Goal: Task Accomplishment & Management: Manage account settings

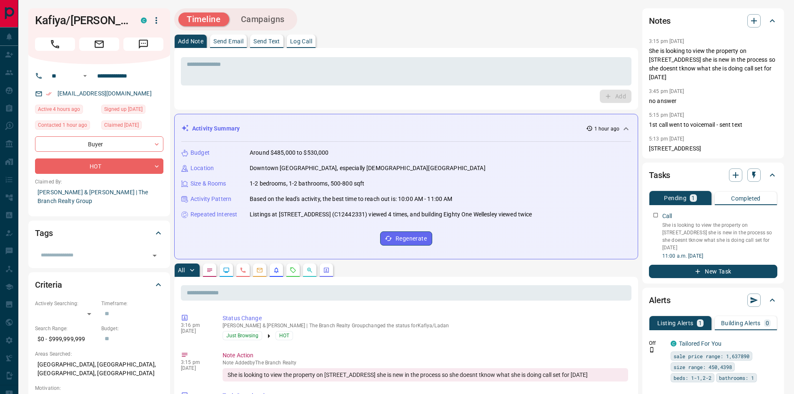
click at [157, 21] on icon "button" at bounding box center [157, 20] width 2 height 7
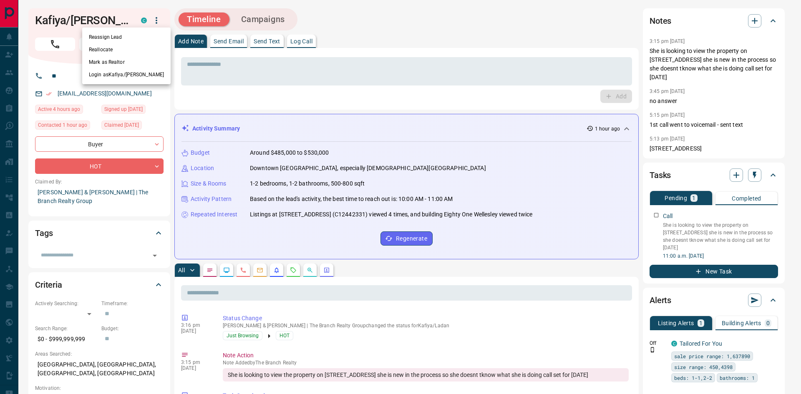
click at [134, 34] on li "Reassign Lead" at bounding box center [126, 37] width 88 height 13
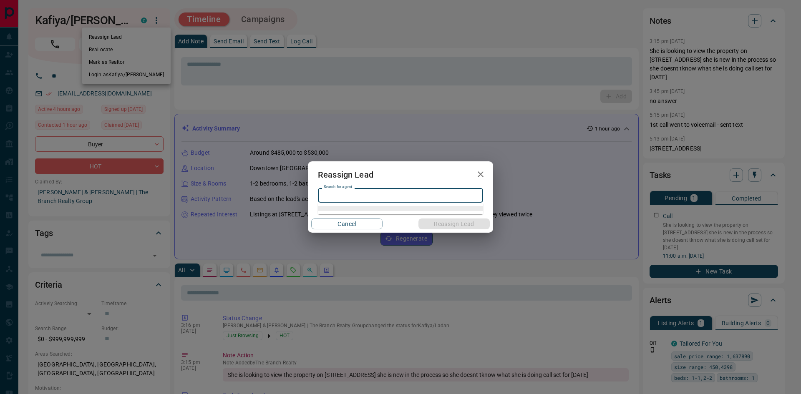
click at [376, 196] on input "Search for agent" at bounding box center [399, 195] width 159 height 9
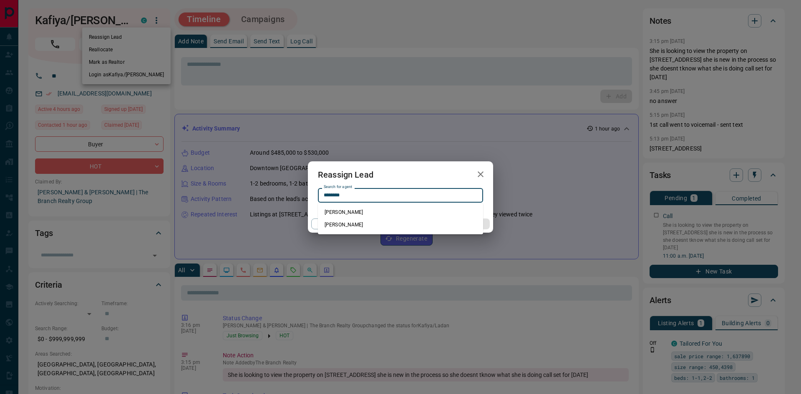
click at [327, 212] on li "[PERSON_NAME]" at bounding box center [400, 212] width 165 height 13
type input "**********"
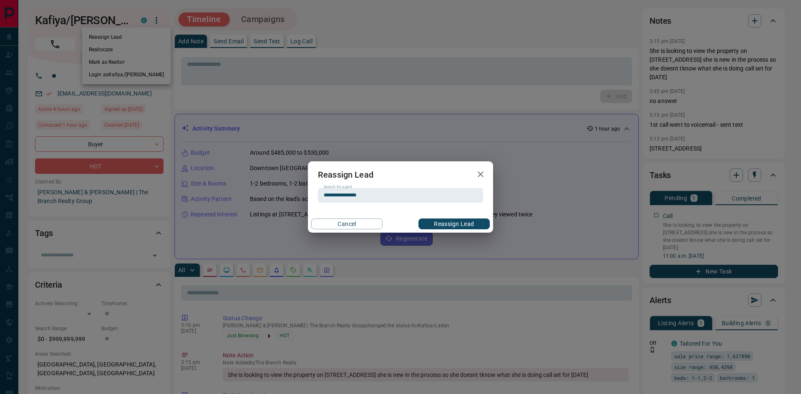
click at [469, 221] on button "Reassign Lead" at bounding box center [453, 224] width 71 height 11
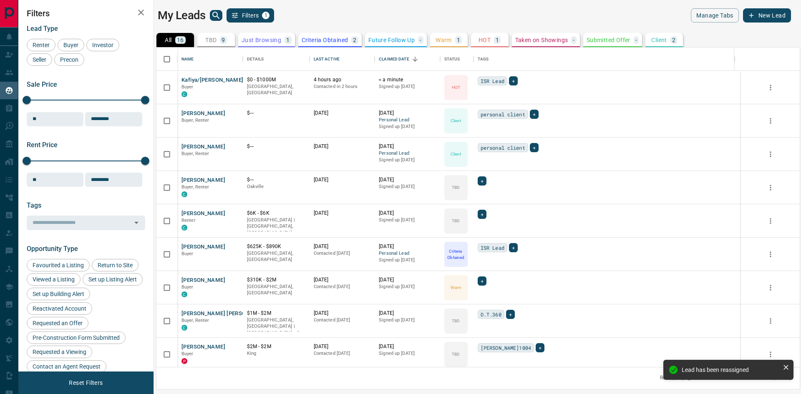
scroll to position [313, 637]
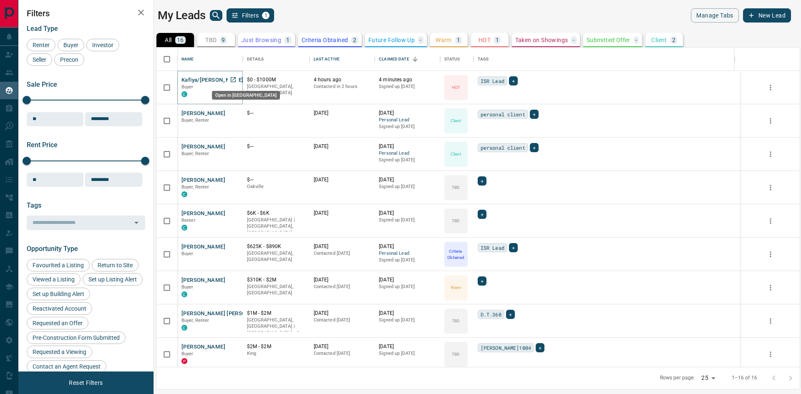
click at [231, 79] on icon "Open in New Tab" at bounding box center [233, 79] width 5 height 5
